Goal: Task Accomplishment & Management: Manage account settings

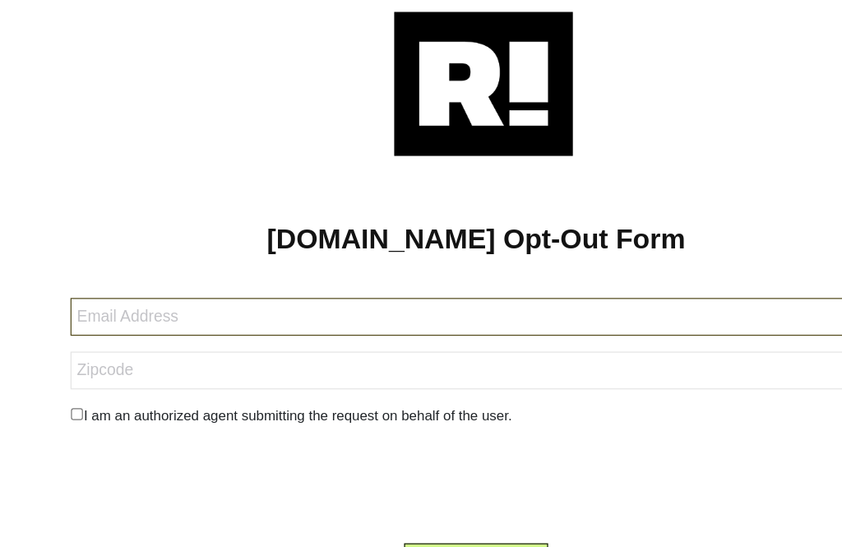
click at [112, 276] on input "text" at bounding box center [414, 291] width 671 height 31
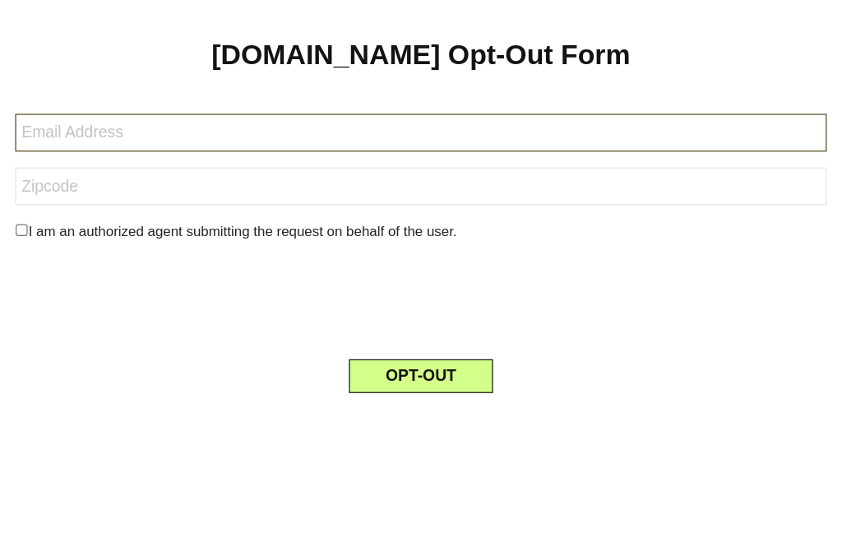
type input "R"
type input "raylopez30@hotmail.com"
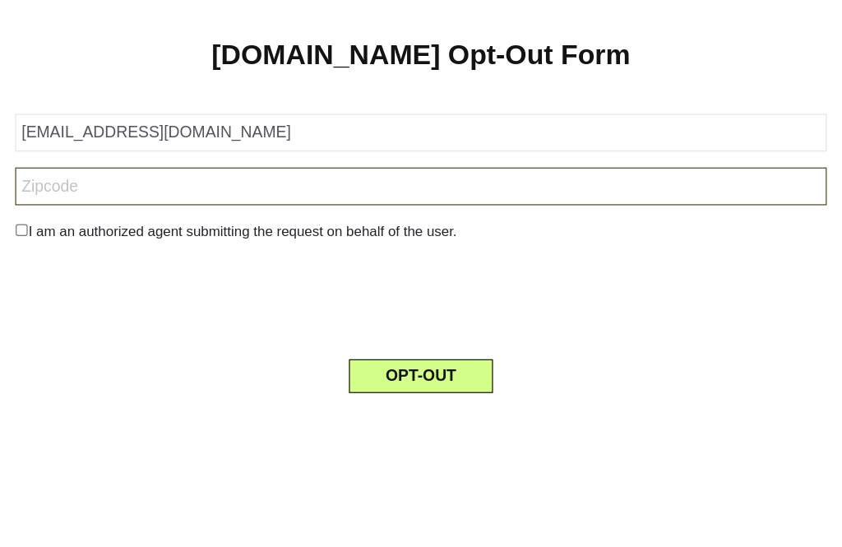
click at [79, 321] on input "text" at bounding box center [414, 336] width 671 height 31
type input "06704"
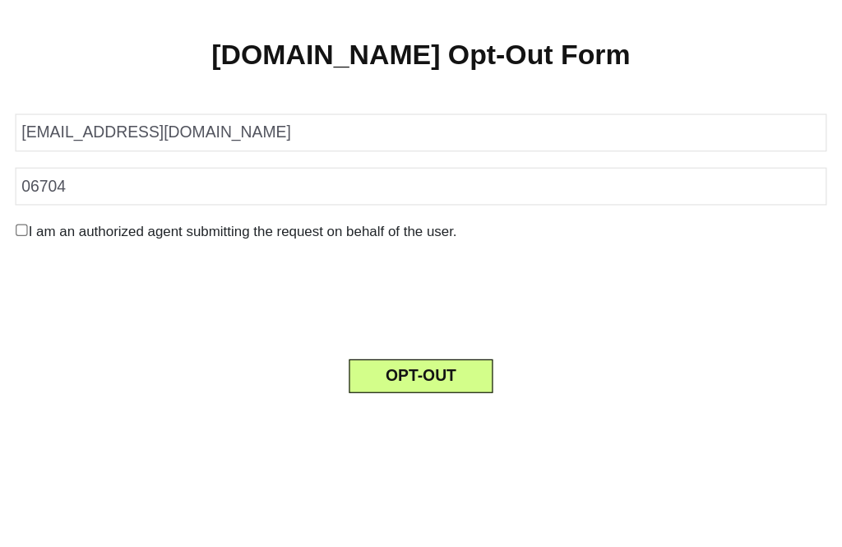
scroll to position [52, 0]
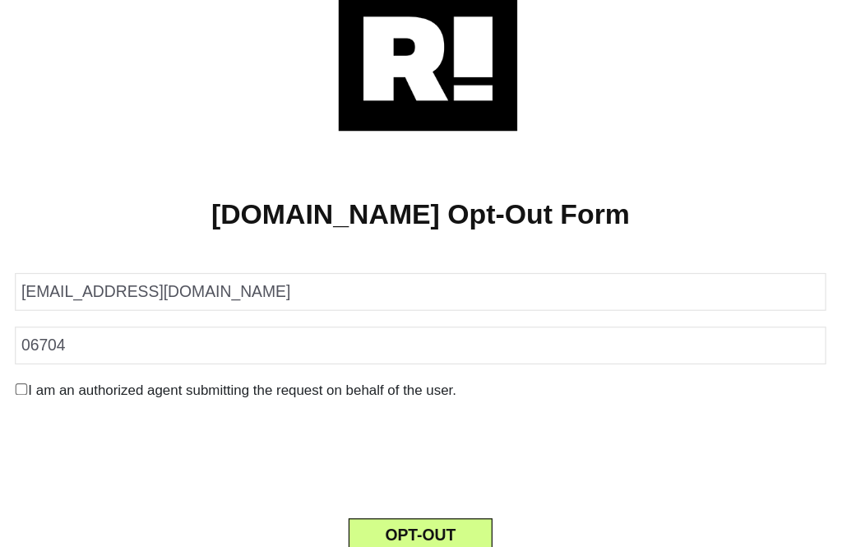
click at [79, 368] on input "checkbox" at bounding box center [84, 373] width 11 height 10
checkbox input "true"
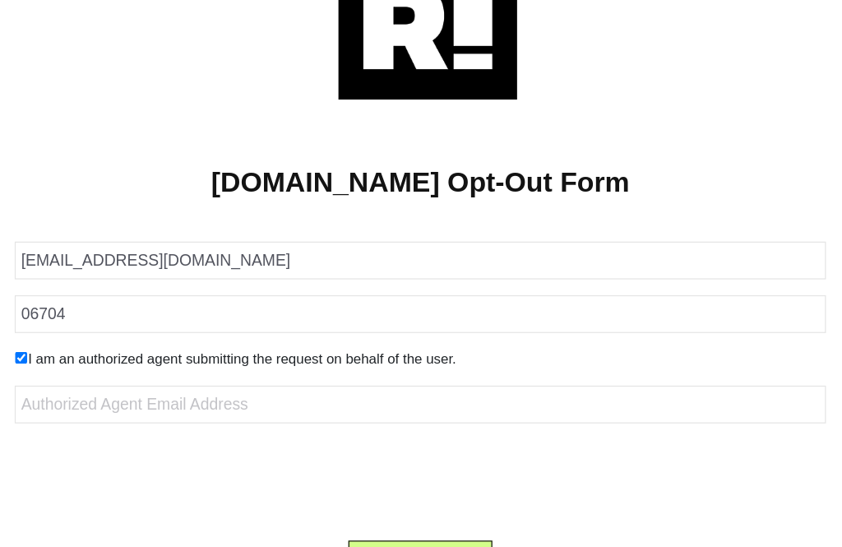
click at [382, 497] on button "OPT-OUT" at bounding box center [414, 511] width 119 height 28
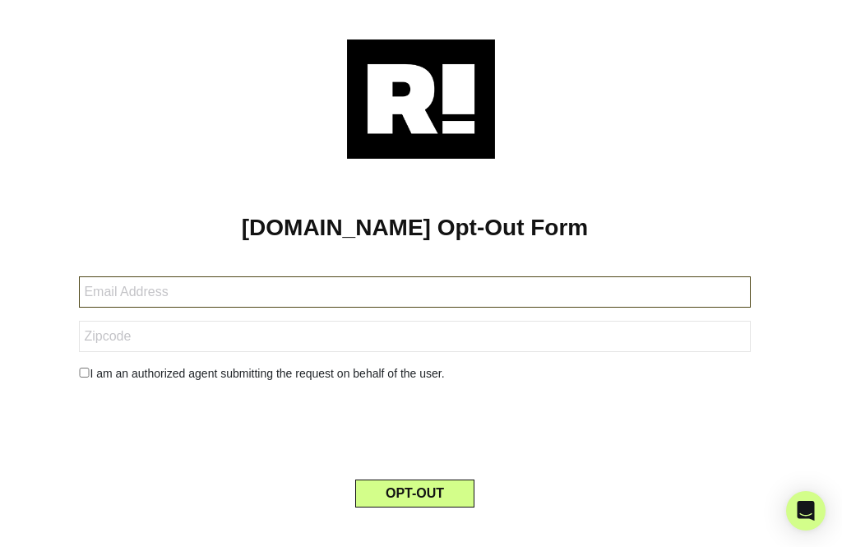
click at [132, 290] on input "text" at bounding box center [414, 291] width 671 height 31
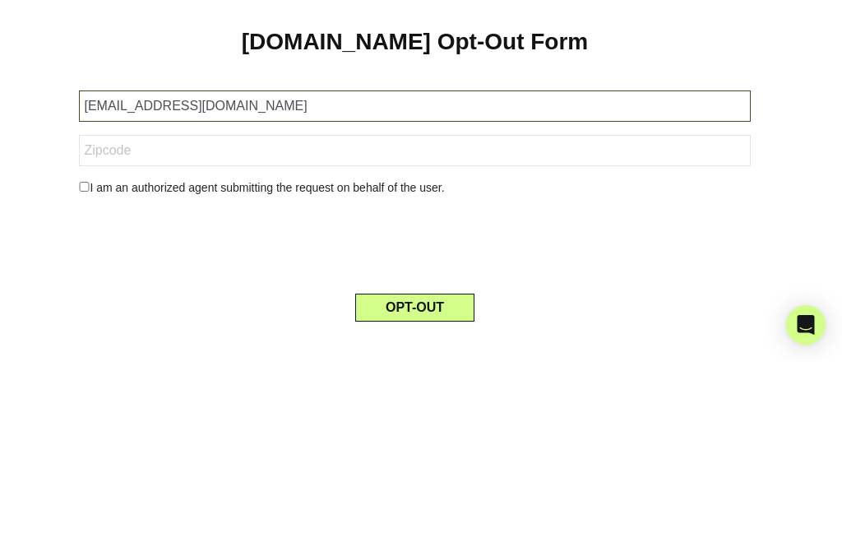
type input "raylopez30@hotmail.com"
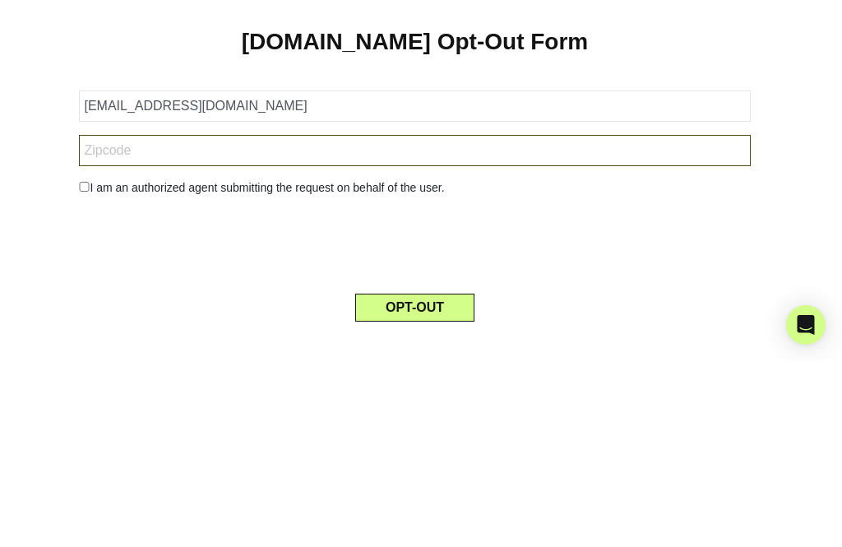
click at [126, 321] on input "text" at bounding box center [414, 336] width 671 height 31
type input "06704"
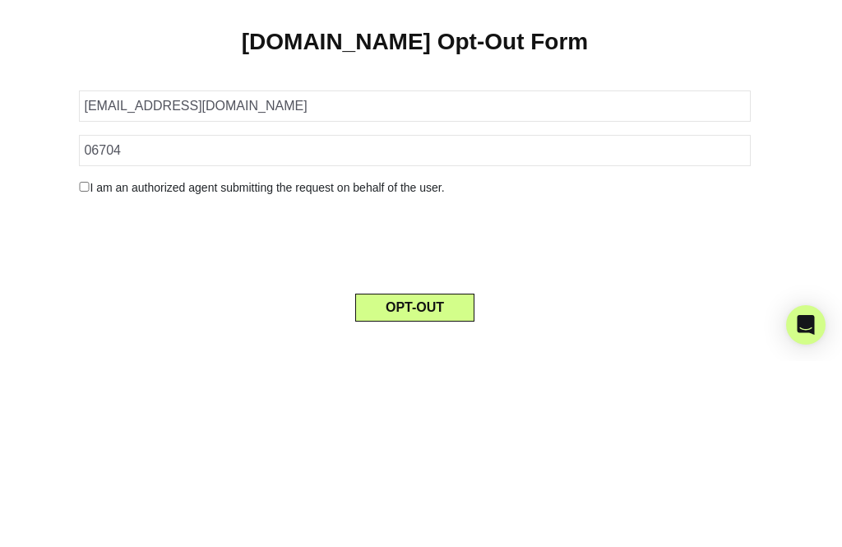
scroll to position [53, 0]
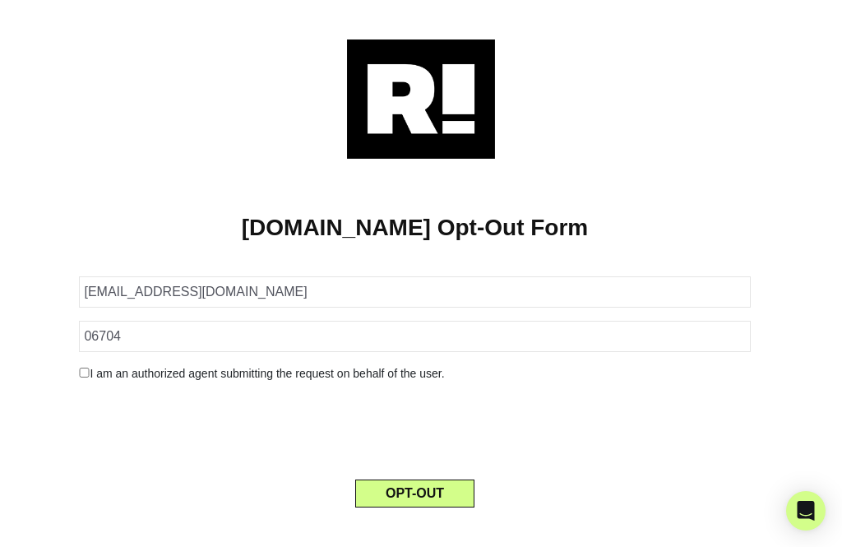
click at [78, 365] on div "I am an authorized agent submitting the request on behalf of the user." at bounding box center [415, 373] width 696 height 17
click at [81, 368] on input "checkbox" at bounding box center [84, 373] width 11 height 10
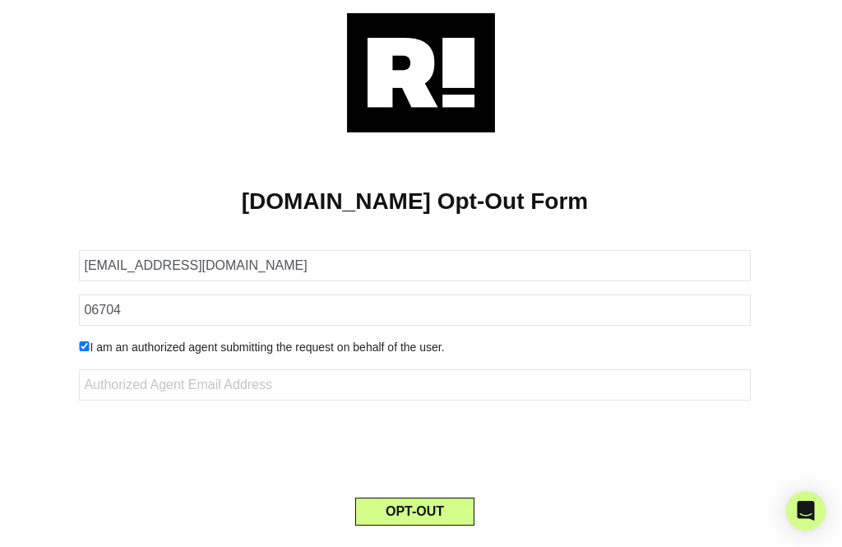
click at [81, 339] on div "I am an authorized agent submitting the request on behalf of the user." at bounding box center [415, 347] width 696 height 17
click at [85, 341] on input "checkbox" at bounding box center [84, 346] width 11 height 10
checkbox input "false"
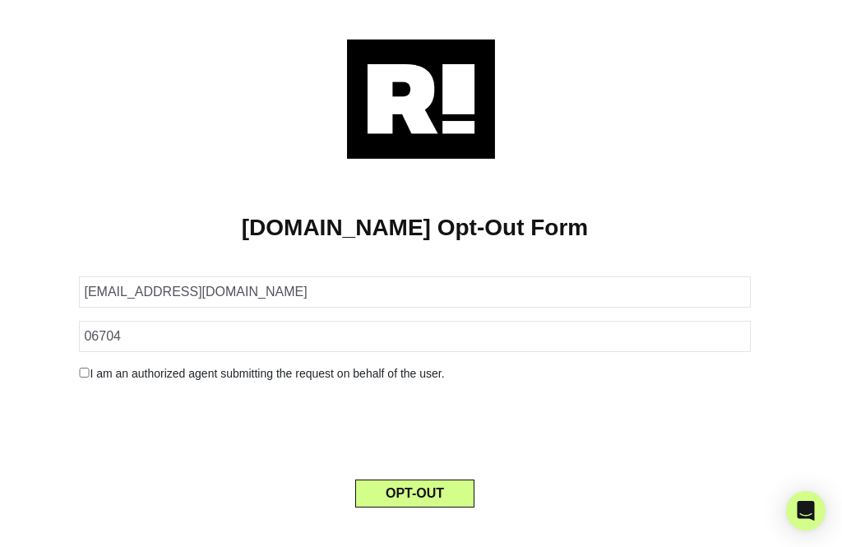
click at [432, 479] on button "OPT-OUT" at bounding box center [414, 493] width 119 height 28
